Goal: Check status: Check status

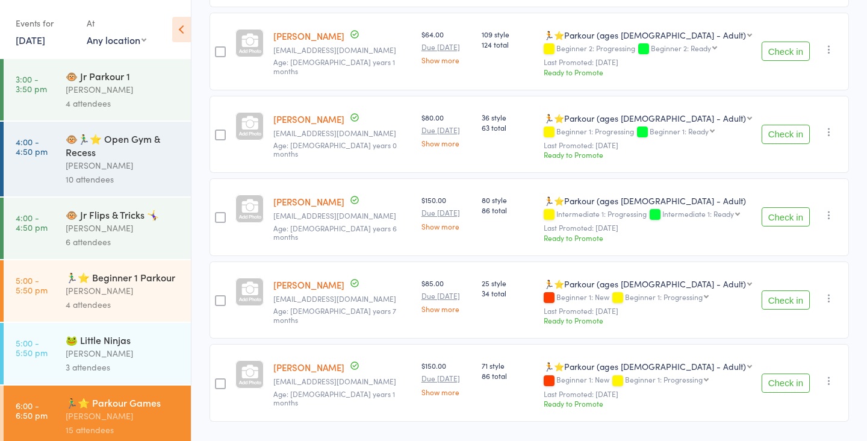
click at [100, 104] on div "4 attendees" at bounding box center [123, 103] width 115 height 14
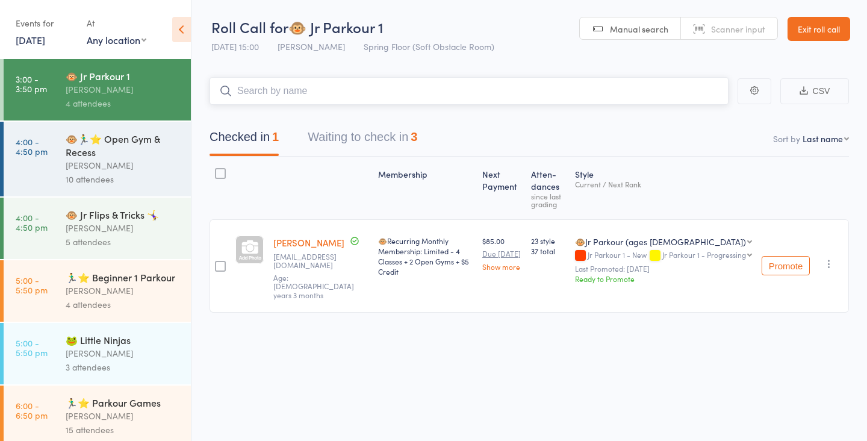
click at [380, 128] on button "Waiting to check in 3" at bounding box center [363, 140] width 110 height 32
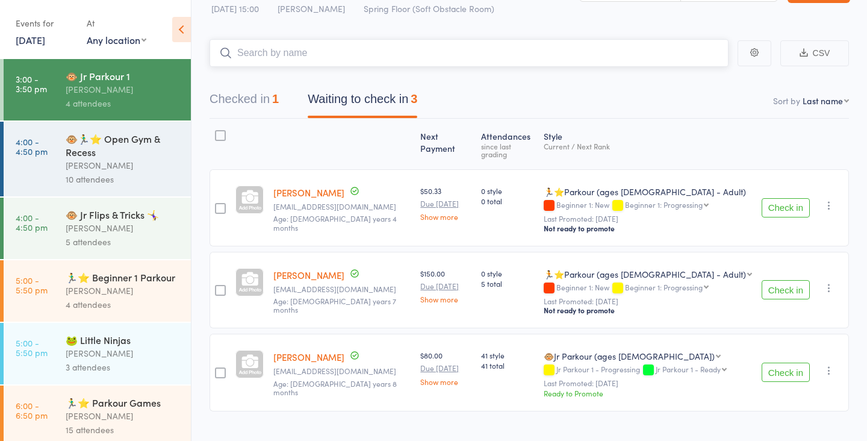
scroll to position [51, 0]
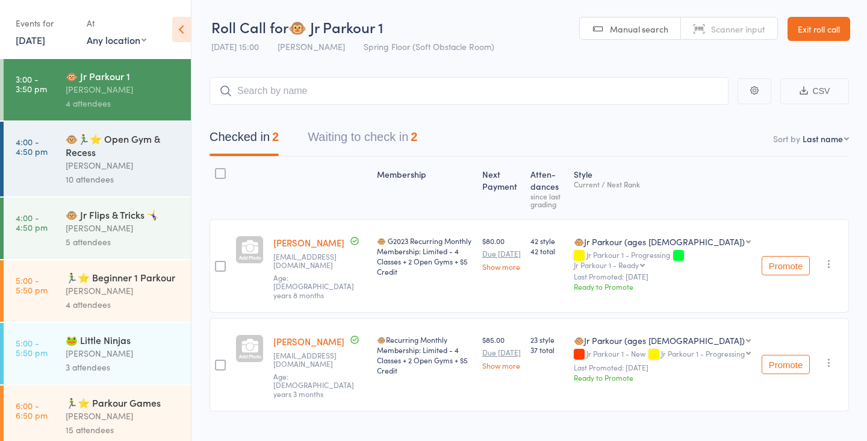
click at [342, 145] on button "Waiting to check in 2" at bounding box center [363, 140] width 110 height 32
